Goal: Information Seeking & Learning: Stay updated

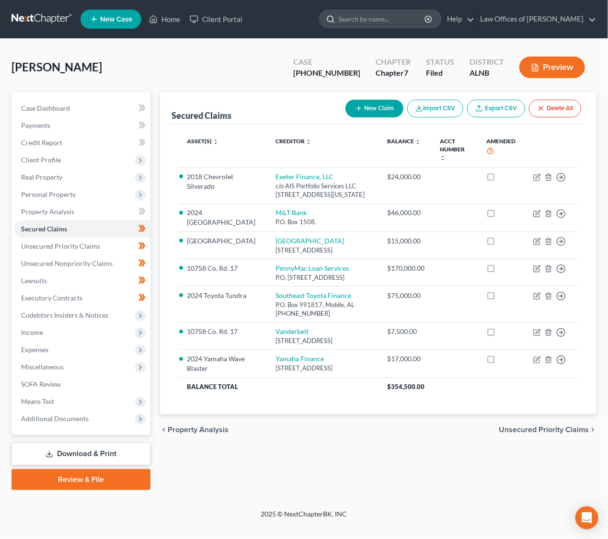
click at [394, 21] on input "search" at bounding box center [382, 19] width 88 height 18
click at [375, 15] on input "search" at bounding box center [382, 19] width 88 height 18
click at [26, 18] on link at bounding box center [42, 19] width 61 height 17
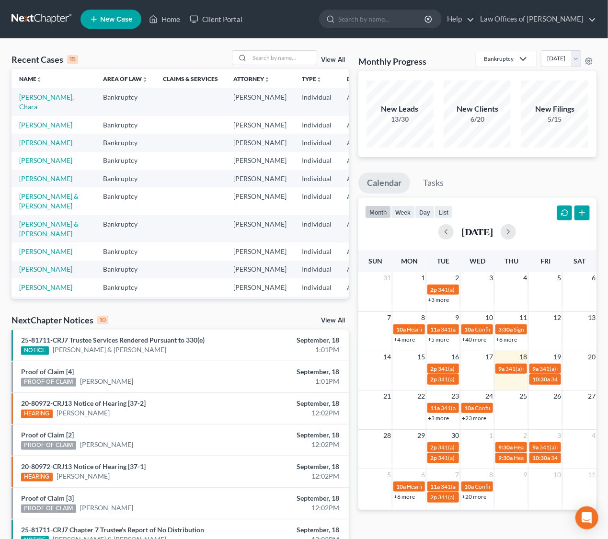
click at [338, 323] on link "View All" at bounding box center [333, 320] width 24 height 7
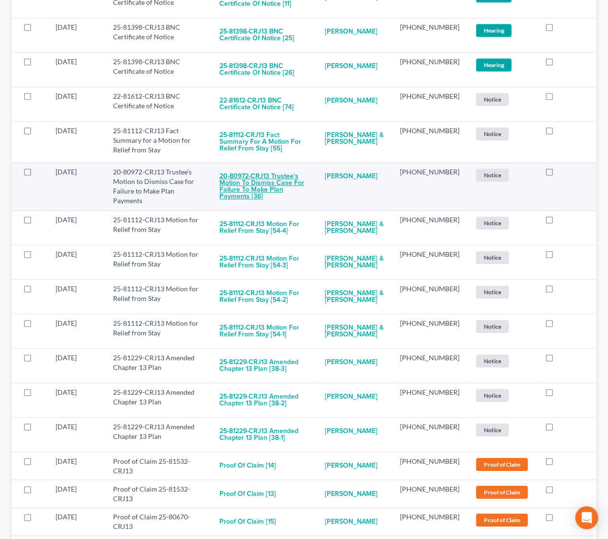
scroll to position [1008, 0]
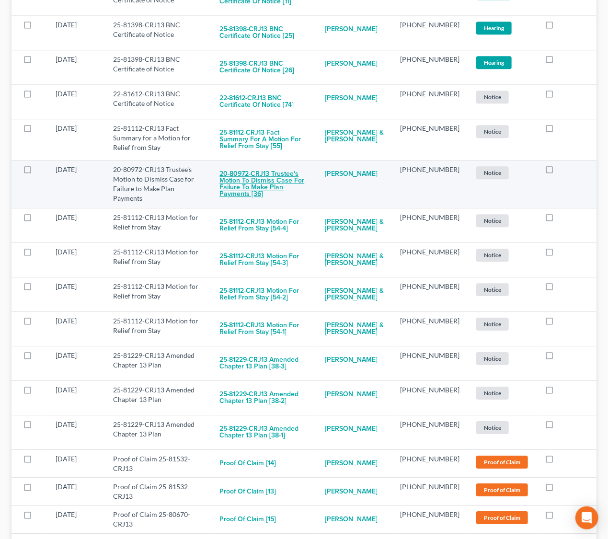
click at [282, 192] on button "20-80972-CRJ13 Trustee's Motion to Dismiss Case for Failure to Make Plan Paymen…" at bounding box center [265, 184] width 90 height 39
checkbox input "true"
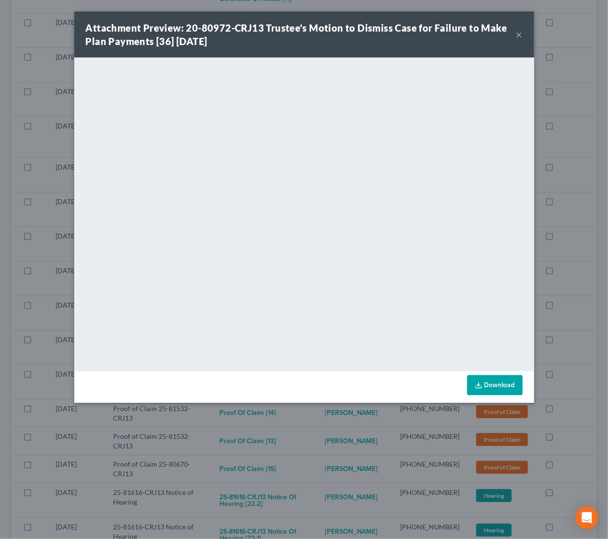
click at [522, 36] on button "×" at bounding box center [519, 35] width 7 height 12
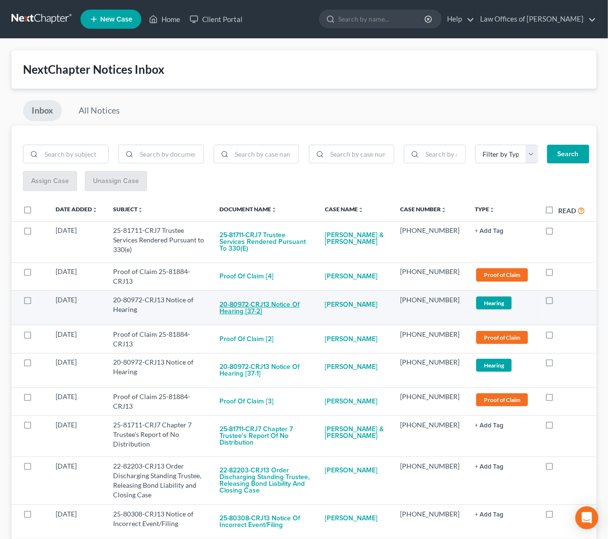
scroll to position [0, 0]
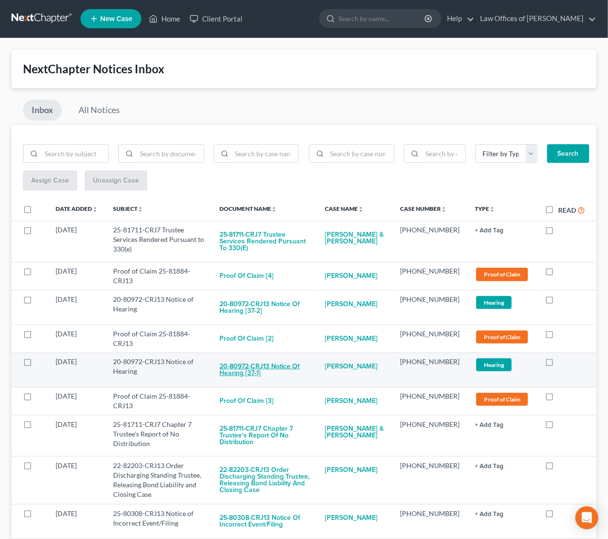
click at [274, 383] on button "20-80972-CRJ13 Notice of Hearing [37-1]" at bounding box center [265, 370] width 90 height 26
checkbox input "true"
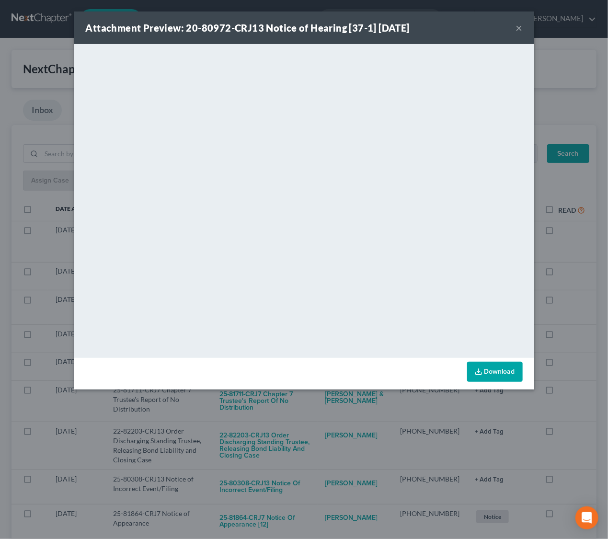
click at [337, 439] on div "Attachment Preview: 20-80972-CRJ13 Notice of Hearing [37-1] 09/18/2025 × <objec…" at bounding box center [304, 269] width 608 height 539
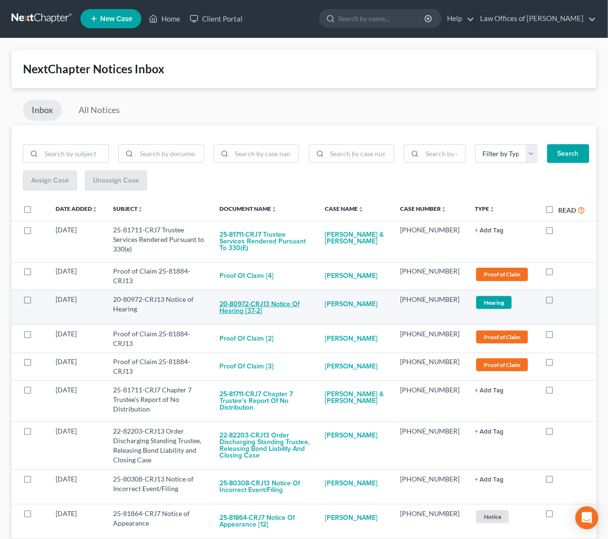
click at [291, 308] on button "20-80972-CRJ13 Notice of Hearing [37-2]" at bounding box center [265, 308] width 90 height 26
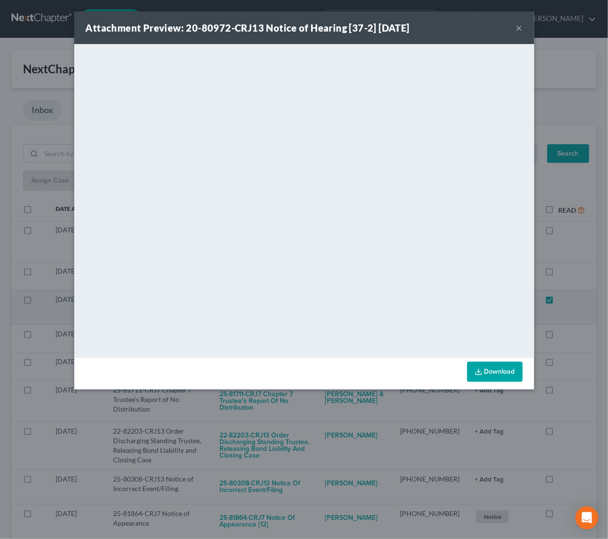
checkbox input "true"
